Goal: Task Accomplishment & Management: Manage account settings

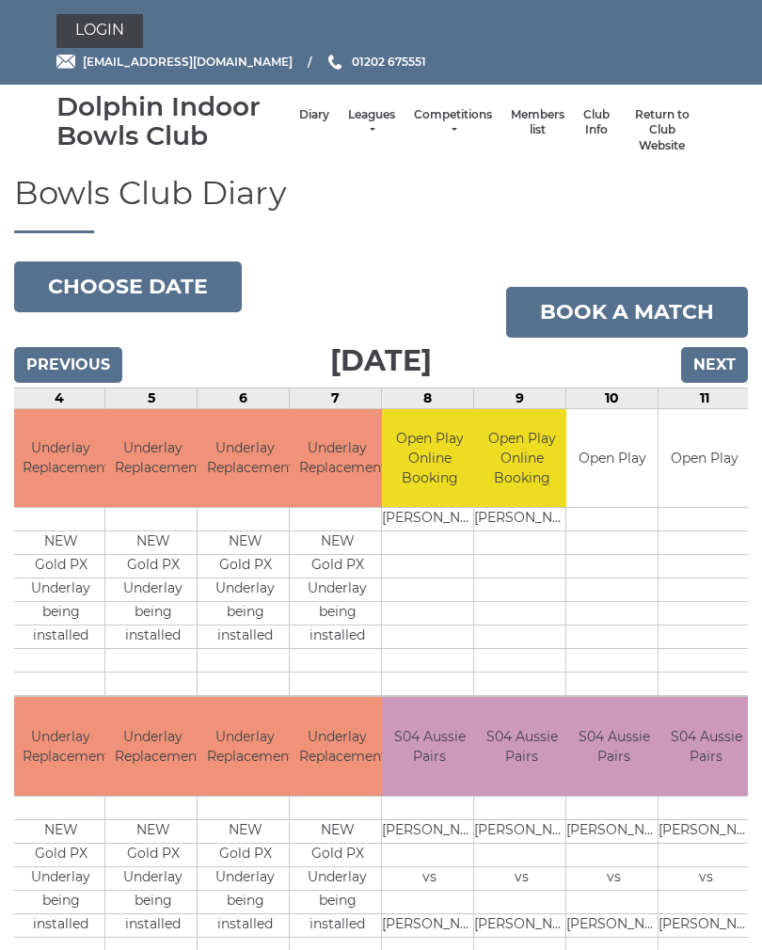
click at [123, 19] on link "Login" at bounding box center [99, 31] width 86 height 34
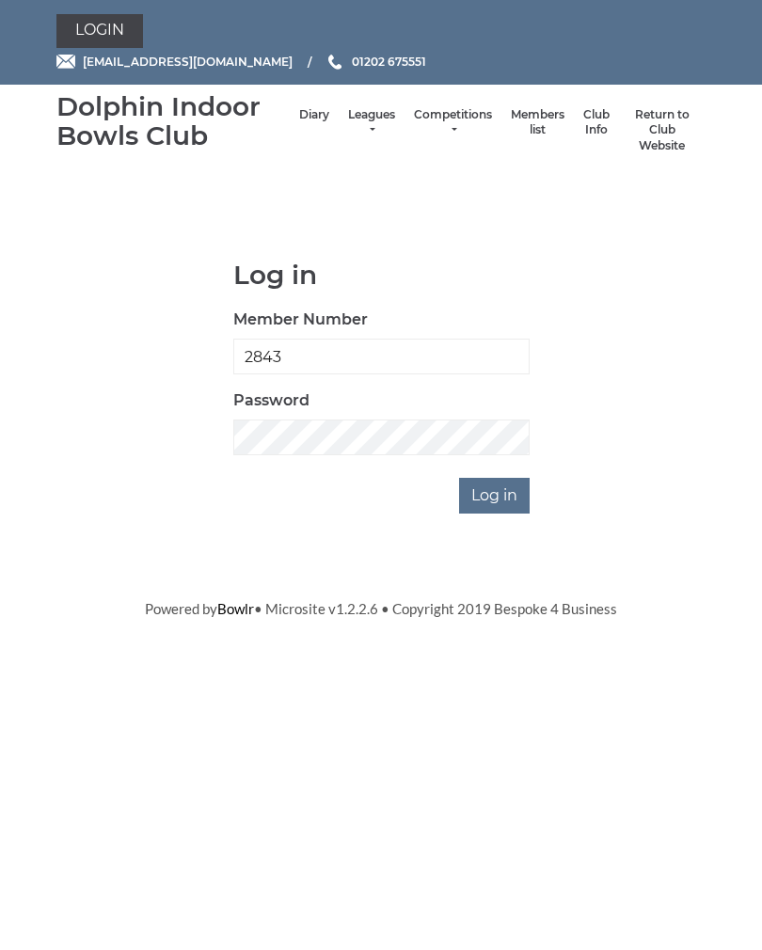
type input "2843"
click at [519, 487] on input "Log in" at bounding box center [494, 496] width 71 height 36
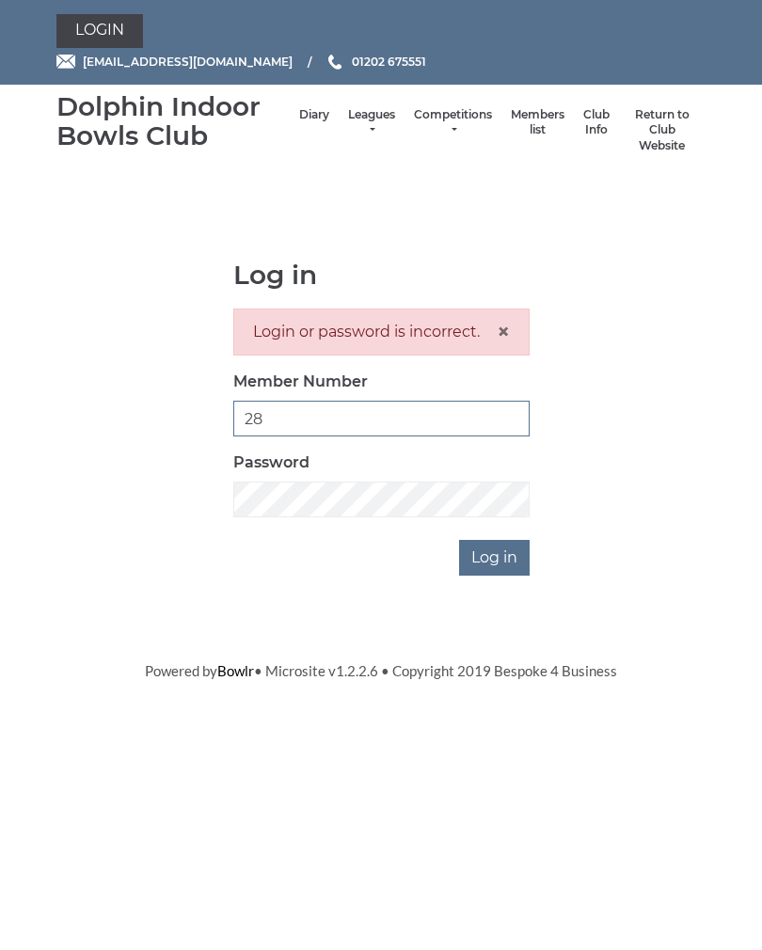
type input "2"
type input "rstoney2843"
click at [508, 559] on input "Log in" at bounding box center [494, 558] width 71 height 36
click at [500, 559] on input "Log in" at bounding box center [494, 558] width 71 height 36
click at [496, 338] on span "×" at bounding box center [502, 331] width 13 height 27
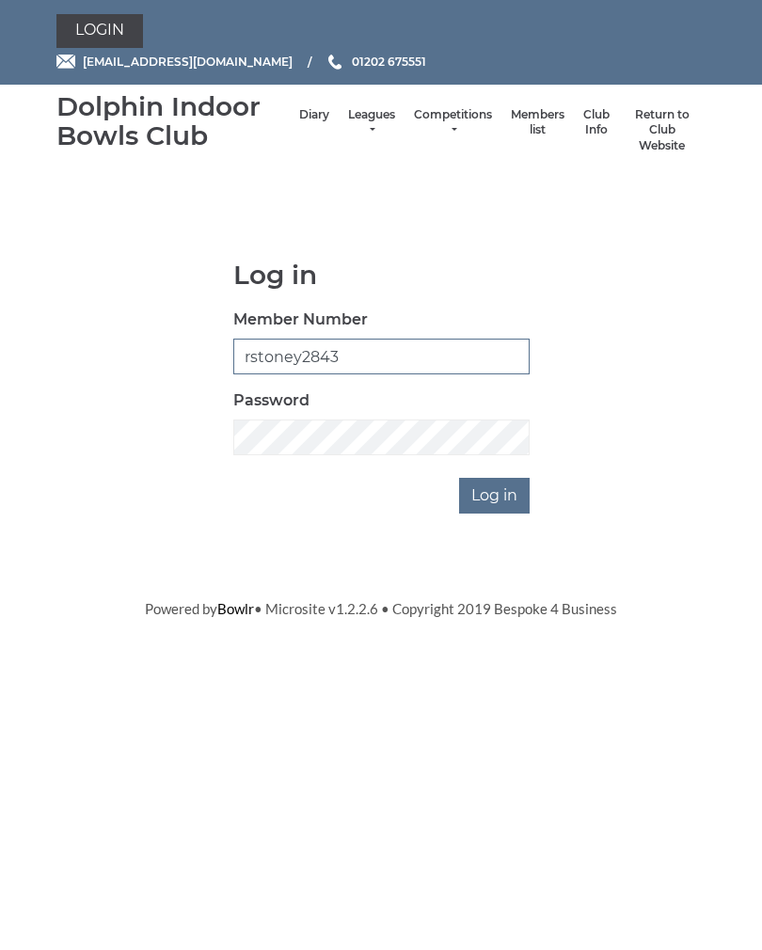
click at [377, 356] on input "rstoney2843" at bounding box center [381, 356] width 296 height 36
type input "r"
type input "2843"
click at [509, 495] on input "Log in" at bounding box center [494, 496] width 71 height 36
click at [510, 502] on input "Log in" at bounding box center [494, 496] width 71 height 36
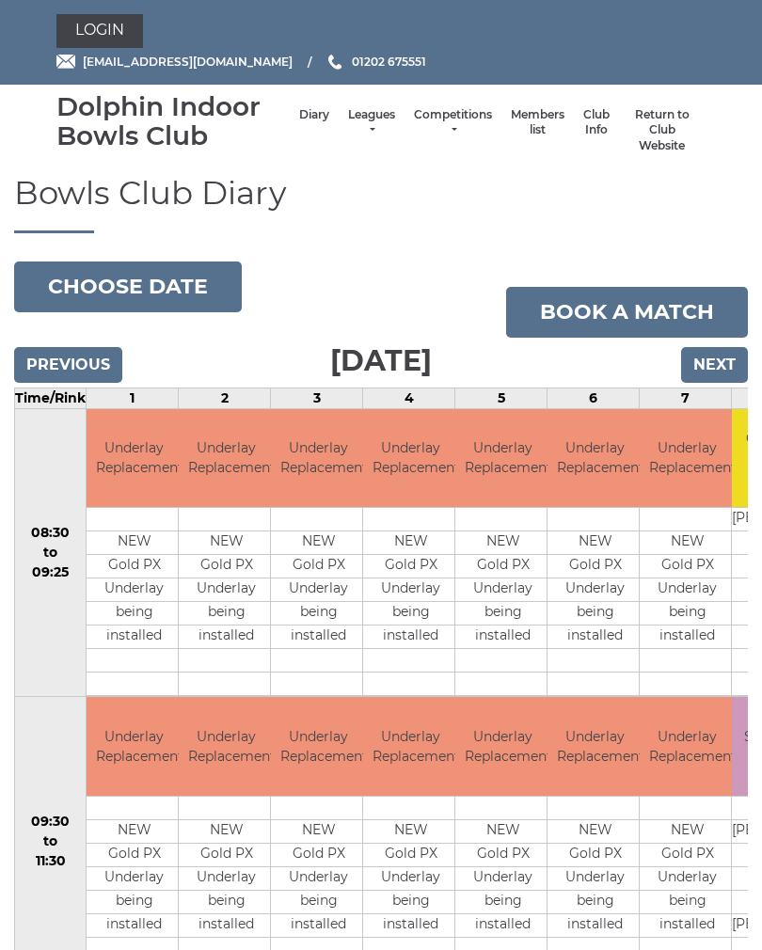
click at [117, 26] on link "Login" at bounding box center [99, 31] width 86 height 34
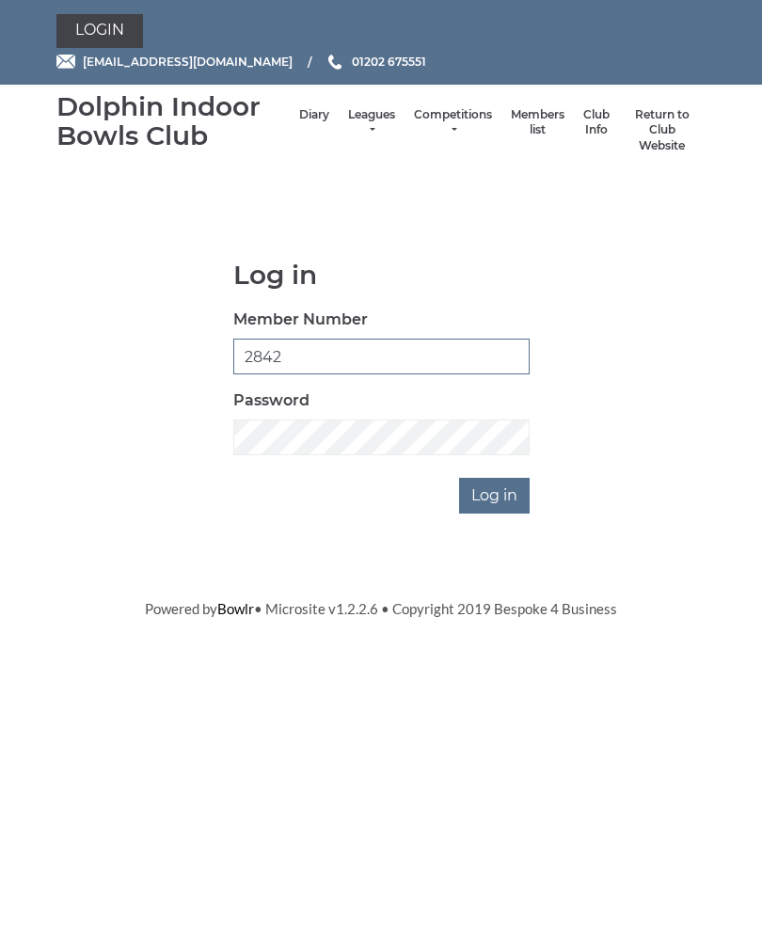
type input "2842"
click at [503, 496] on input "Log in" at bounding box center [494, 496] width 71 height 36
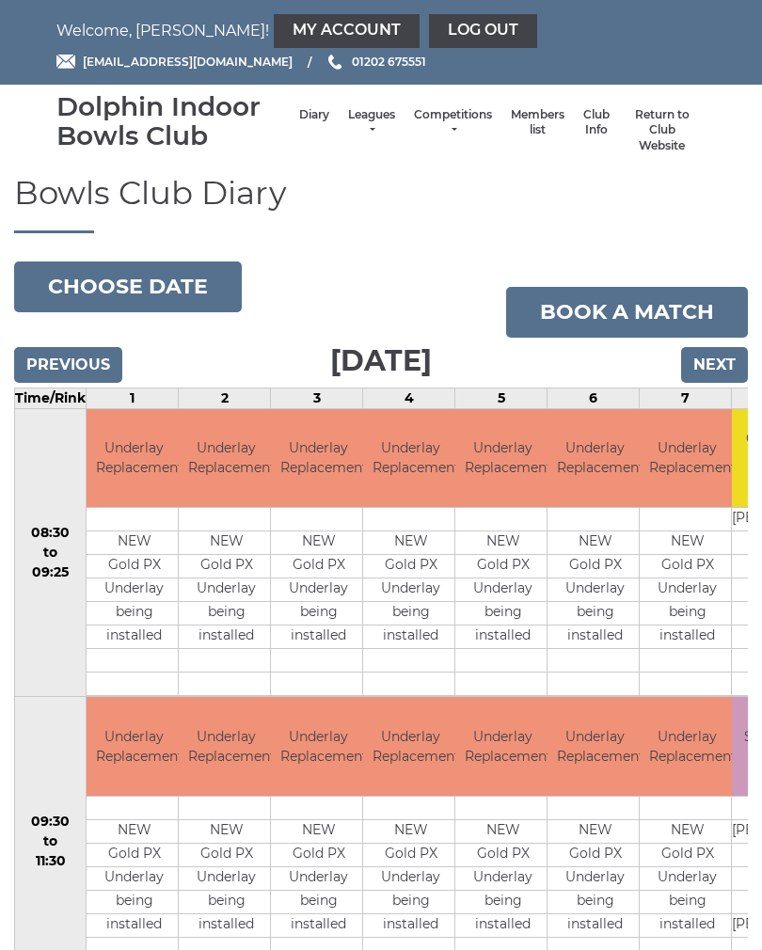
click at [278, 34] on link "My Account" at bounding box center [347, 31] width 146 height 34
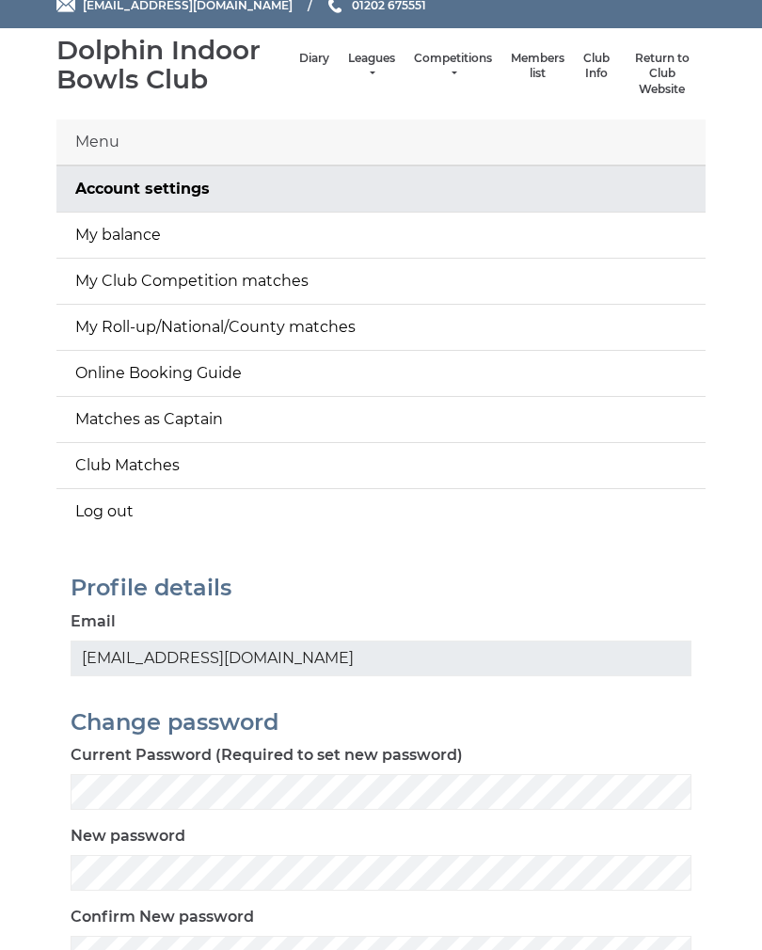
scroll to position [203, 0]
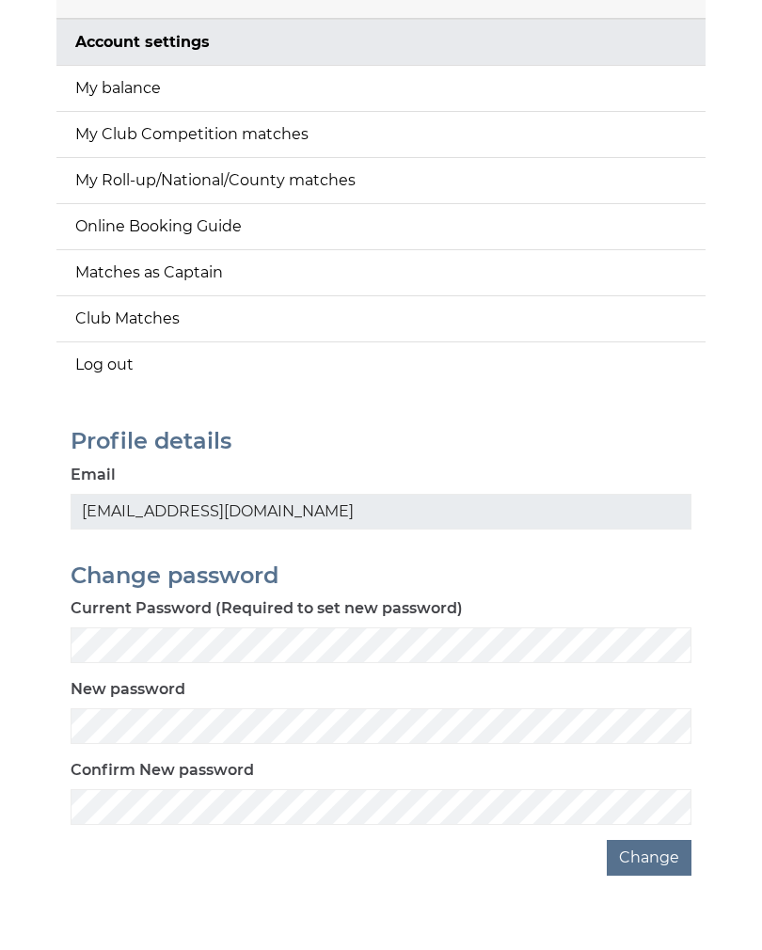
click at [148, 96] on link "My balance" at bounding box center [380, 88] width 649 height 45
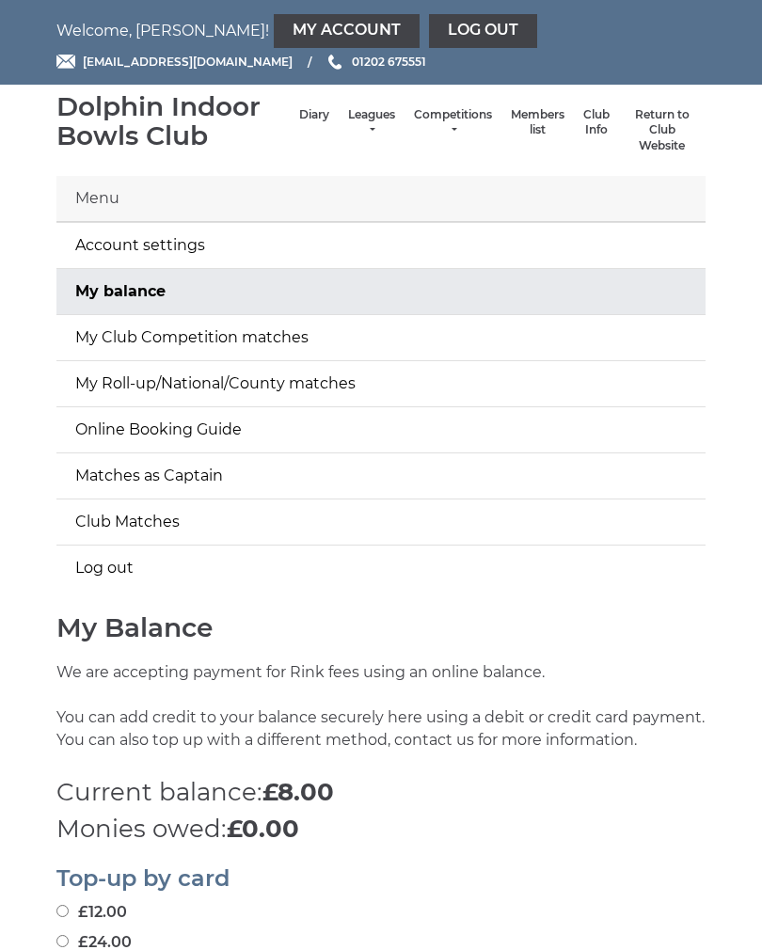
click at [429, 30] on link "Log out" at bounding box center [483, 31] width 108 height 34
